Goal: Find contact information: Find contact information

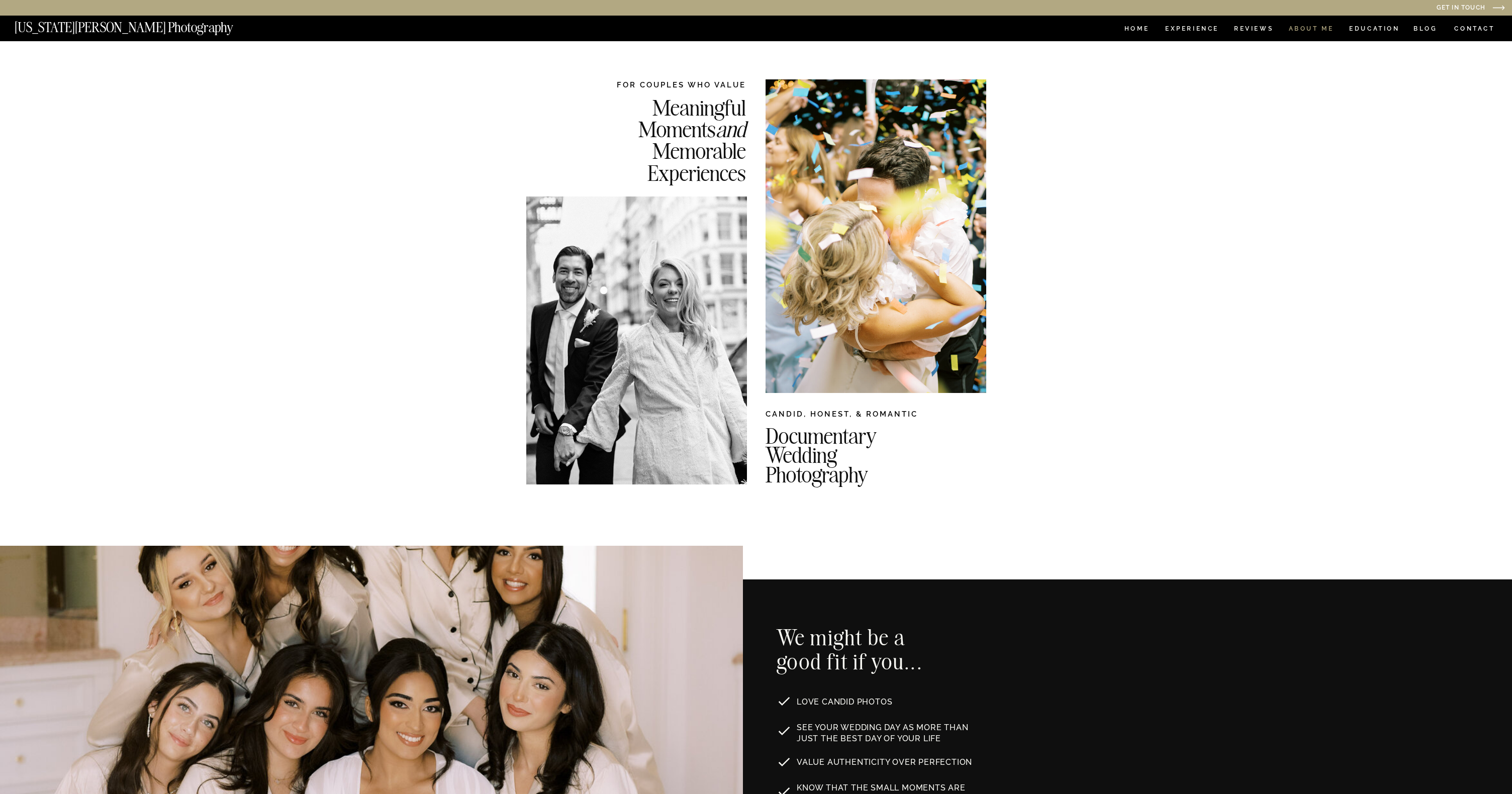
click at [1316, 28] on nav "ABOUT ME" at bounding box center [1311, 29] width 46 height 8
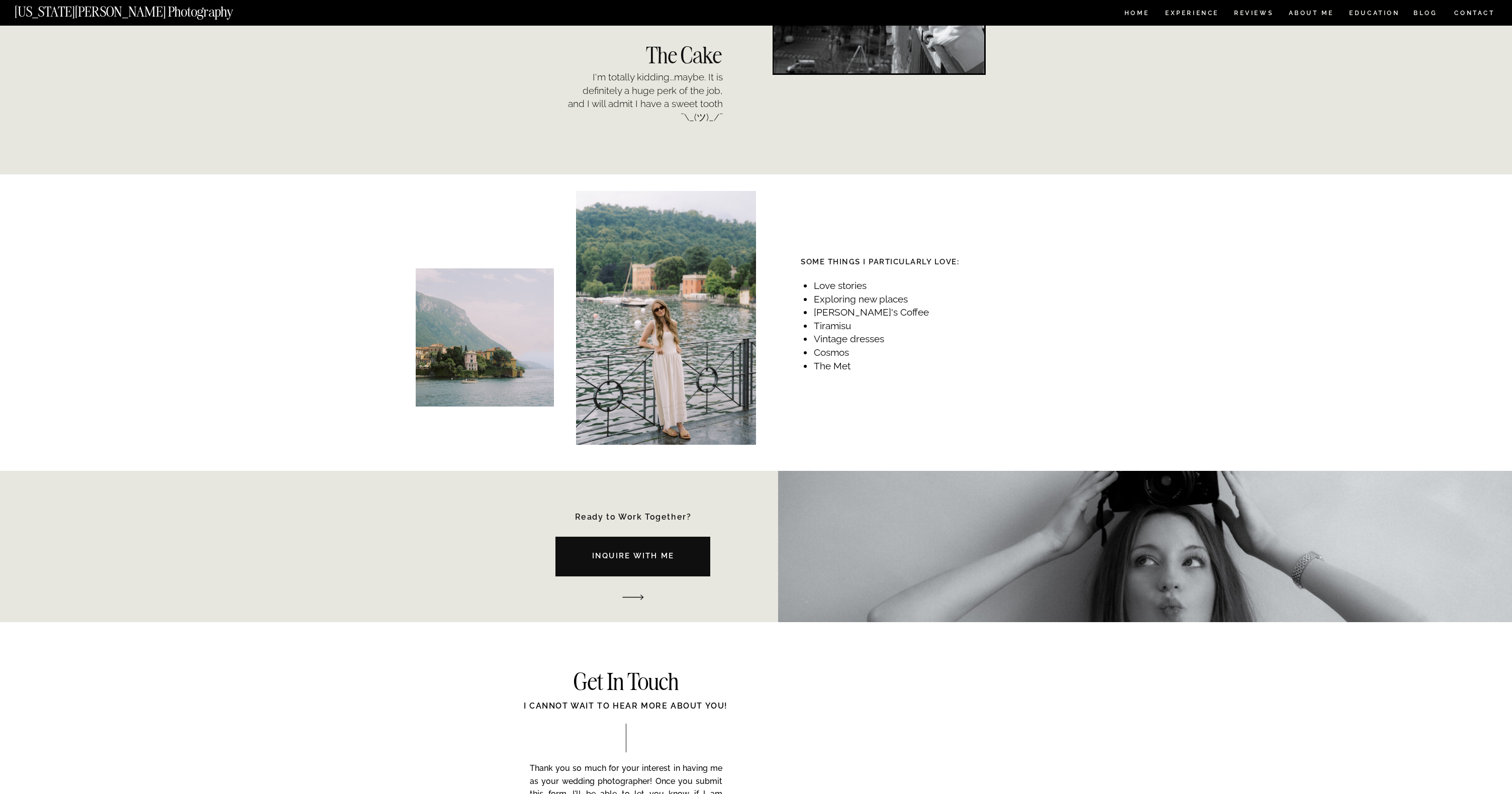
scroll to position [1178, 0]
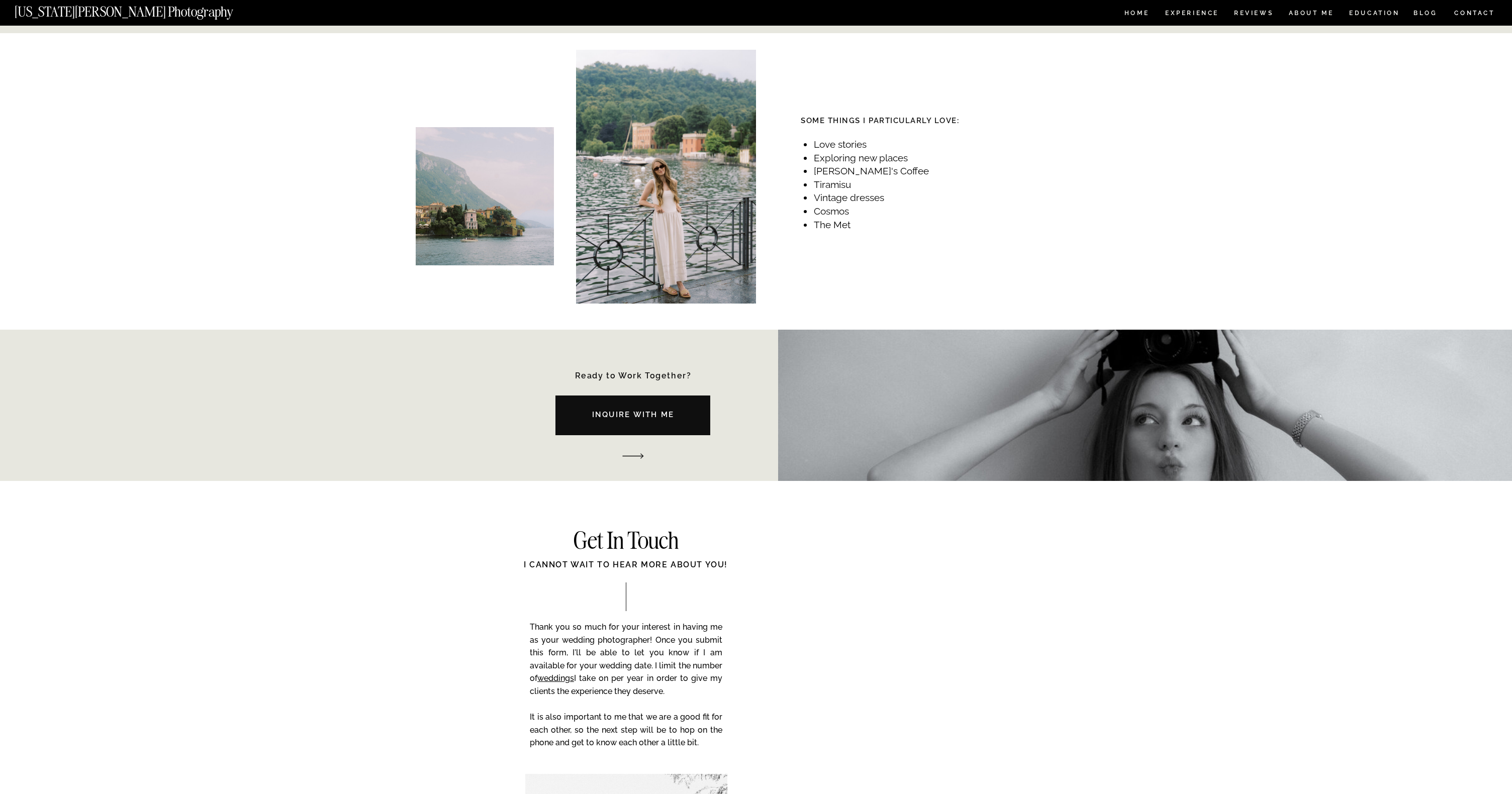
click at [623, 415] on nav "Inquire with me" at bounding box center [633, 417] width 191 height 16
